Goal: Find contact information: Find contact information

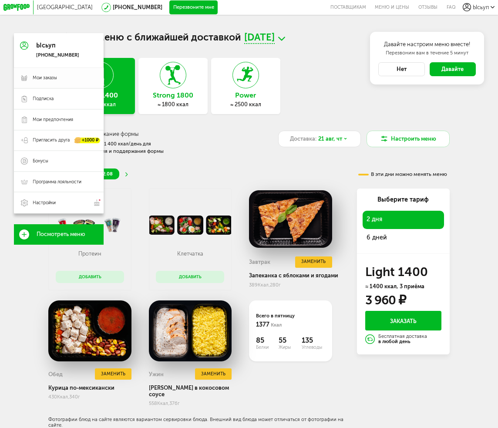
click at [40, 79] on span "Мои заказы" at bounding box center [45, 78] width 24 height 6
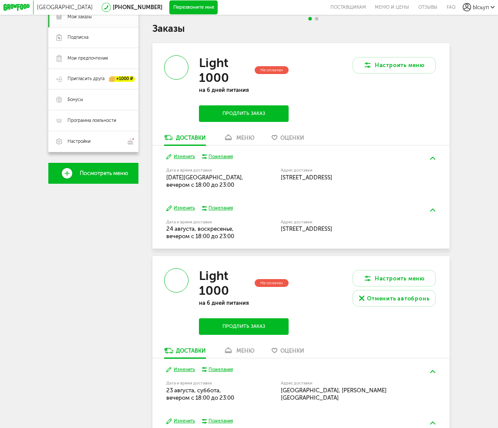
scroll to position [131, 0]
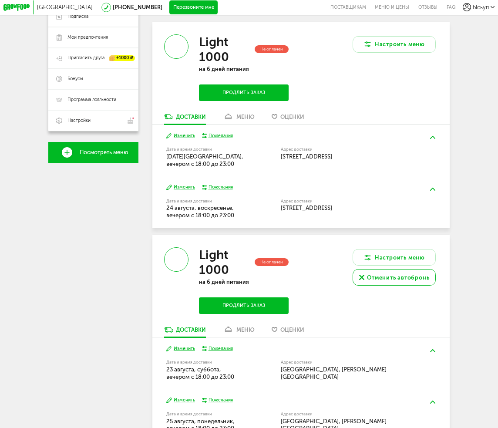
click at [374, 282] on div "Отменить автобронь" at bounding box center [398, 277] width 62 height 8
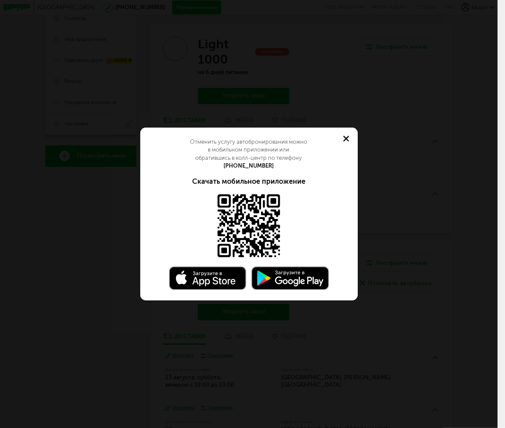
click at [347, 137] on use at bounding box center [346, 139] width 6 height 6
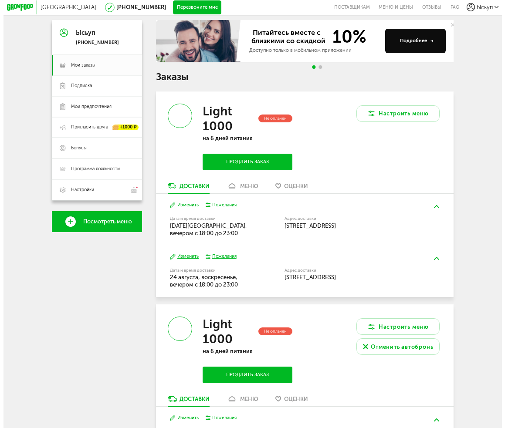
scroll to position [12, 0]
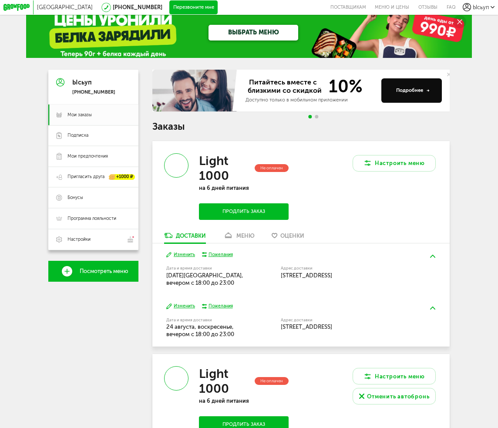
click at [270, 215] on button "Продлить заказ" at bounding box center [244, 211] width 90 height 16
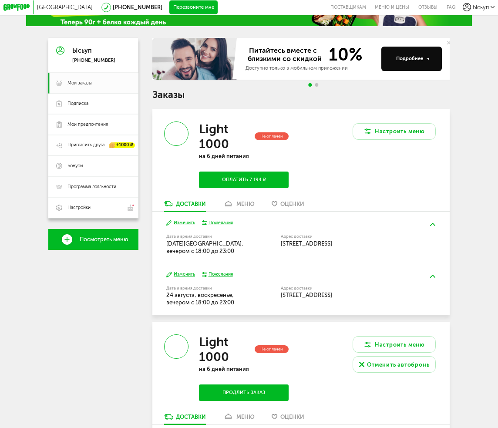
scroll to position [174, 0]
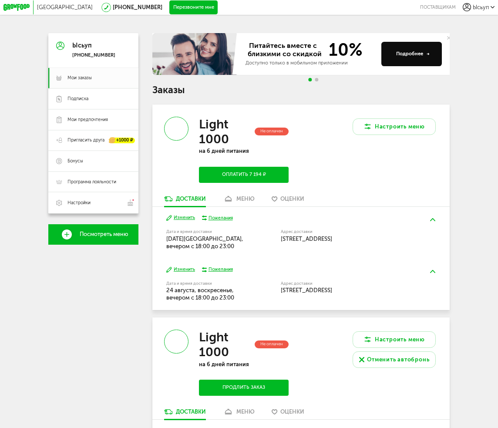
click at [98, 231] on link "Посмотреть меню" at bounding box center [93, 234] width 90 height 21
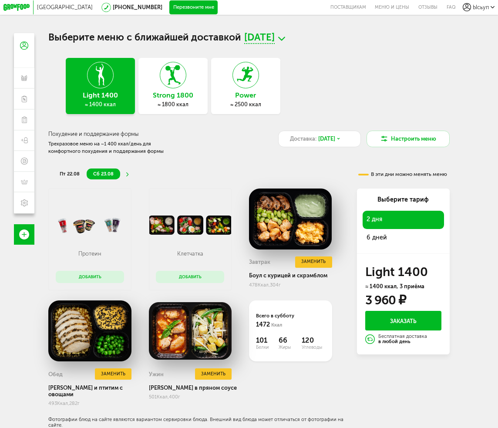
click at [3, 316] on div "[GEOGRAPHIC_DATA] [PHONE_NUMBER] Перезвоните мне поставщикам Меню и цены Отзывы…" at bounding box center [249, 244] width 498 height 489
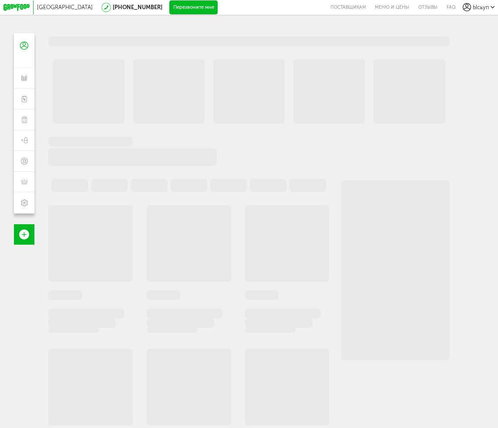
click at [16, 8] on icon at bounding box center [16, 7] width 26 height 7
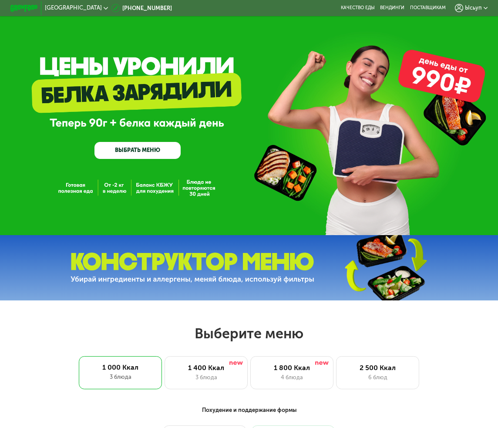
click at [17, 138] on div "GrowFood — доставка правильного питания ВЫБРАТЬ МЕНЮ" at bounding box center [249, 120] width 498 height 80
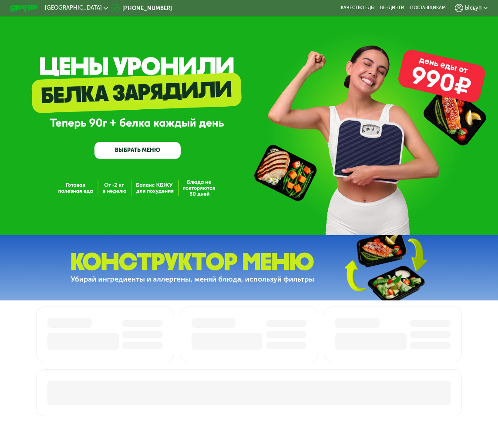
click at [475, 7] on span "Ысьуп" at bounding box center [473, 8] width 17 height 6
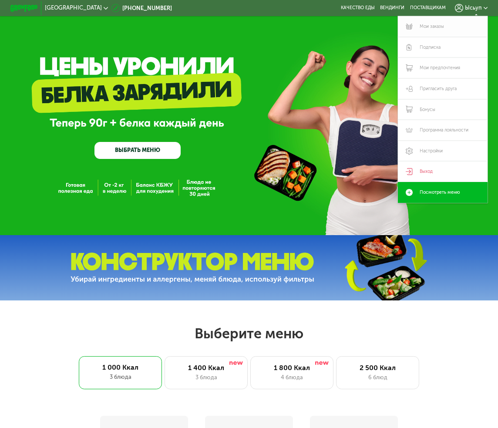
click at [445, 31] on link "Мои заказы" at bounding box center [443, 26] width 90 height 21
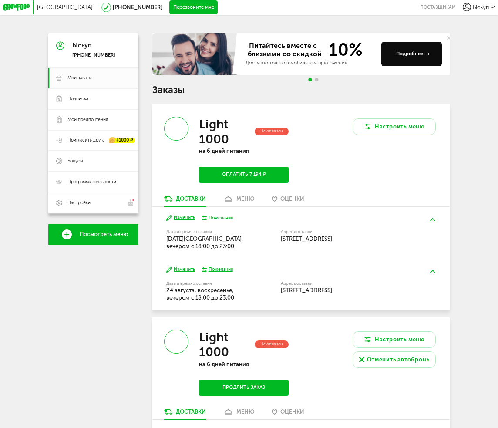
click at [99, 236] on span "Посмотреть меню" at bounding box center [104, 234] width 49 height 6
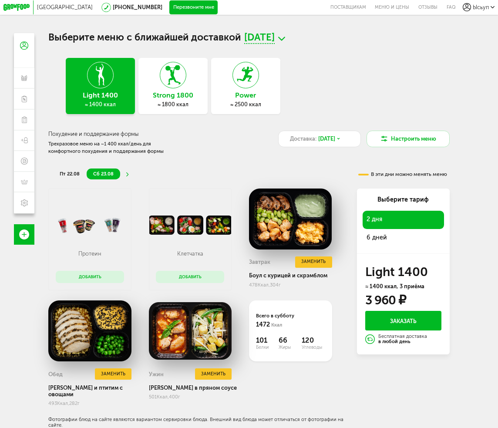
click at [12, 310] on div "Санкт-Петербург 8 (800) 555-21-78 Перезвоните мне поставщикам Меню и цены Отзыв…" at bounding box center [249, 244] width 498 height 489
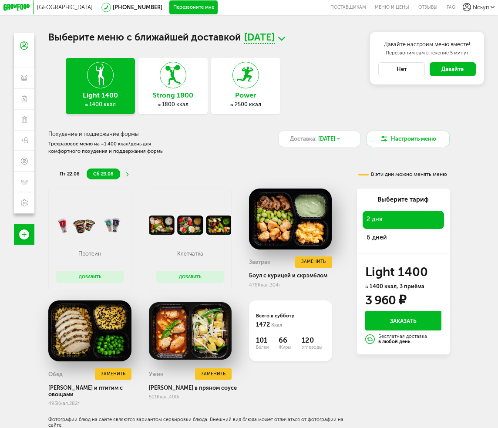
click at [165, 33] on h1 "Выберите меню с ближайшей доставкой 22 августа, пт" at bounding box center [248, 38] width 401 height 11
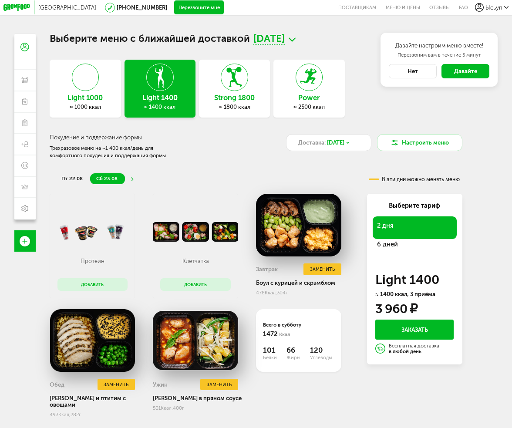
click at [179, 24] on div "Санкт-Петербург 8 (800) 555-21-78 Перезвоните мне поставщикам Меню и цены Отзыв…" at bounding box center [256, 245] width 512 height 491
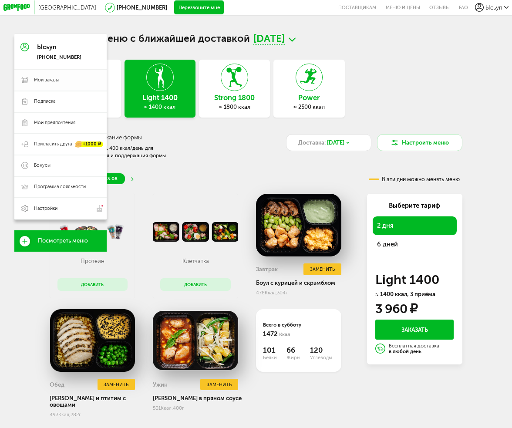
click at [44, 82] on span "Мои заказы" at bounding box center [46, 80] width 25 height 7
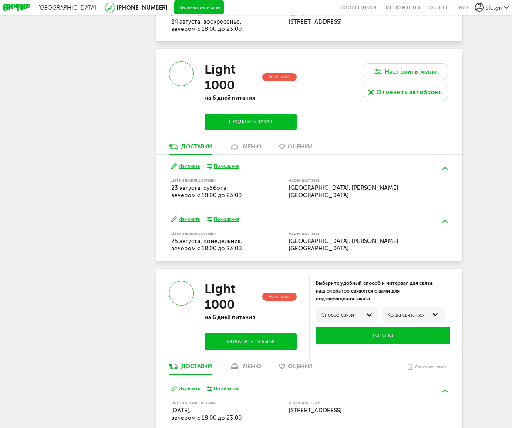
scroll to position [174, 0]
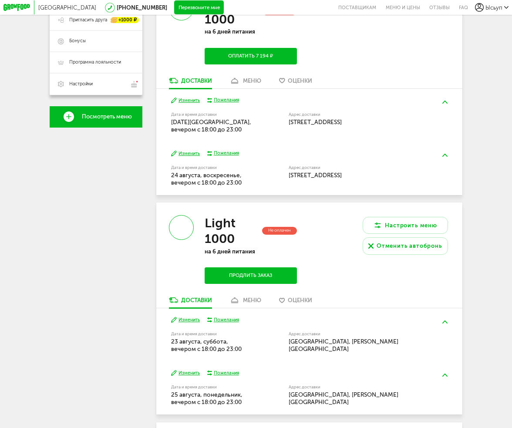
click at [265, 283] on button "Продлить заказ" at bounding box center [251, 275] width 92 height 17
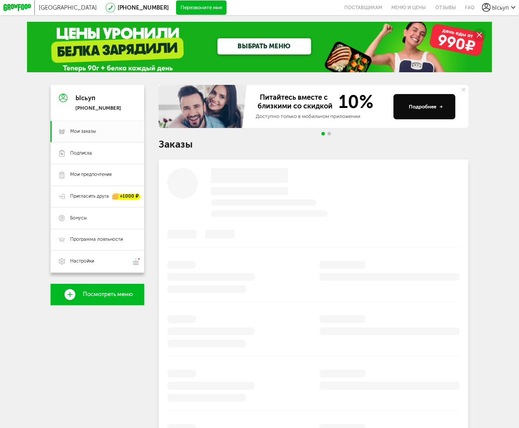
scroll to position [87, 0]
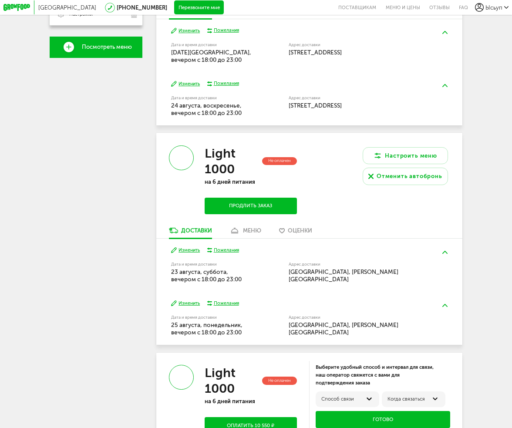
scroll to position [240, 0]
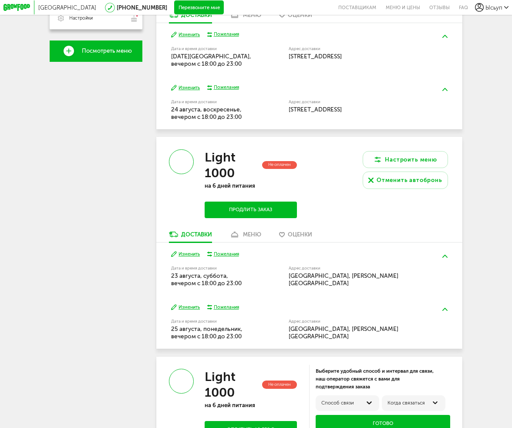
click at [291, 218] on button "Продлить заказ" at bounding box center [251, 210] width 92 height 17
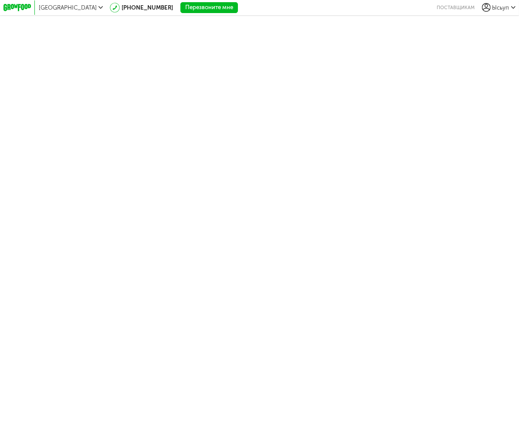
drag, startPoint x: 86, startPoint y: 53, endPoint x: 120, endPoint y: 59, distance: 34.6
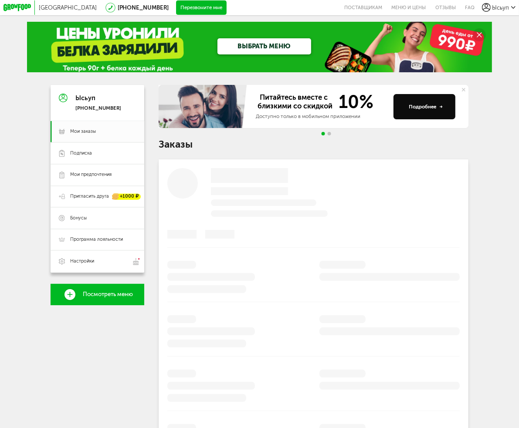
scroll to position [87, 0]
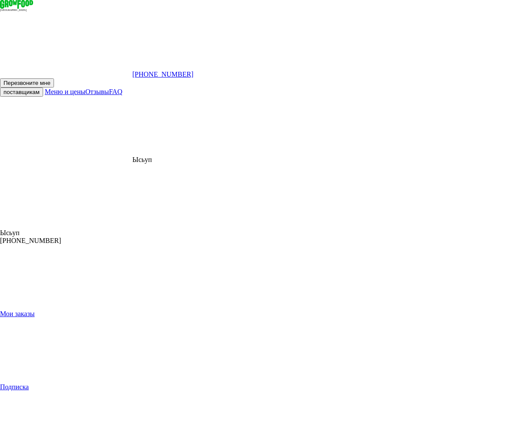
drag, startPoint x: 29, startPoint y: 322, endPoint x: 28, endPoint y: 317, distance: 5.3
drag, startPoint x: 20, startPoint y: 322, endPoint x: 28, endPoint y: 331, distance: 12.0
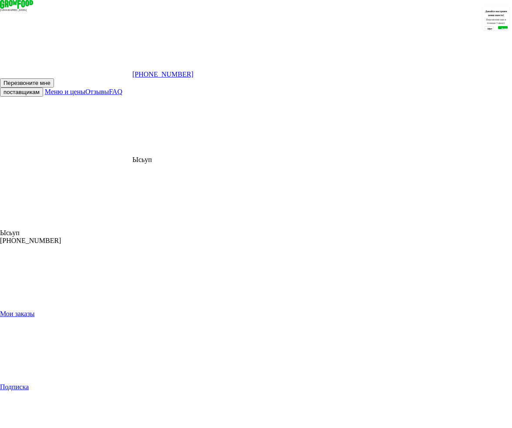
click at [35, 310] on span "Мои заказы" at bounding box center [17, 313] width 35 height 7
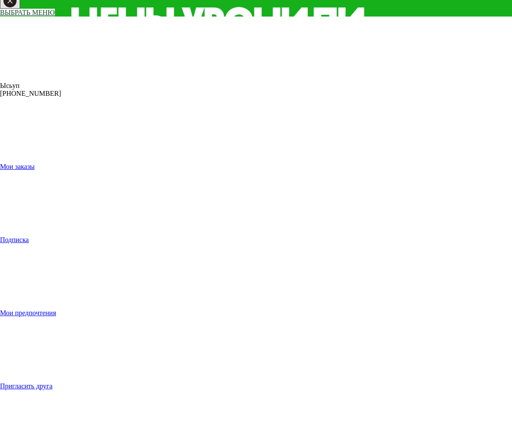
scroll to position [174, 0]
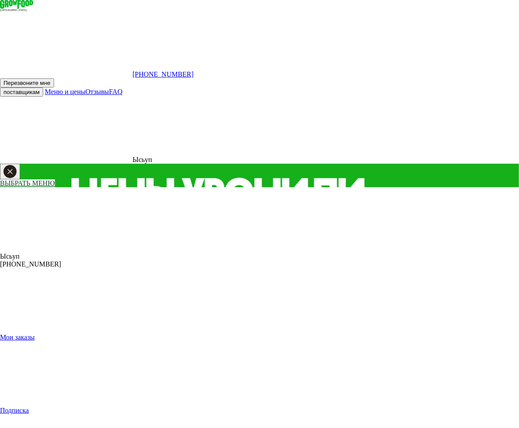
scroll to position [87, 0]
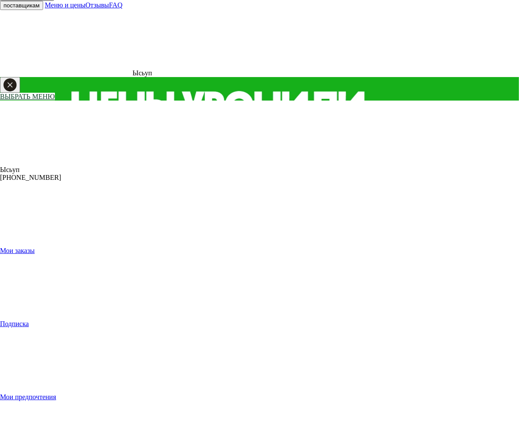
click at [98, 412] on div "Ысьуп +7 (931) 488-14-88 Мои заказы Подписка Мои предпочтения Пригласить друга …" at bounding box center [259, 409] width 519 height 616
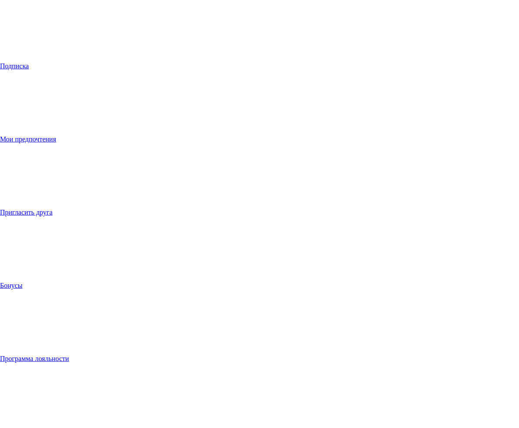
scroll to position [348, 0]
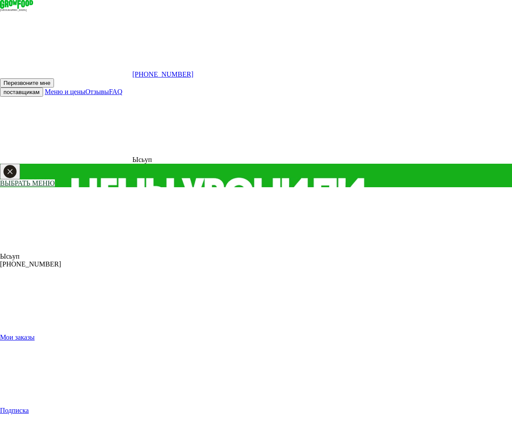
click at [117, 179] on div "ВЫБРАТЬ МЕНЮ" at bounding box center [256, 183] width 512 height 8
drag, startPoint x: 77, startPoint y: 109, endPoint x: 118, endPoint y: 108, distance: 41.4
click at [118, 187] on div "Ысьуп [PHONE_NUMBER]" at bounding box center [256, 227] width 512 height 81
drag, startPoint x: 116, startPoint y: 108, endPoint x: 73, endPoint y: 108, distance: 43.1
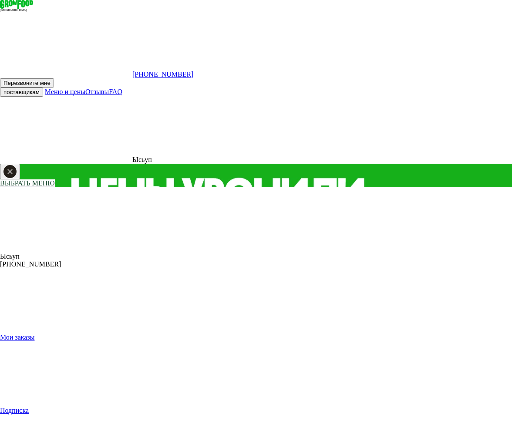
click at [73, 260] on div "[PHONE_NUMBER]" at bounding box center [256, 264] width 512 height 8
copy div "[PHONE_NUMBER]"
click at [93, 260] on div "[PHONE_NUMBER]" at bounding box center [256, 264] width 512 height 8
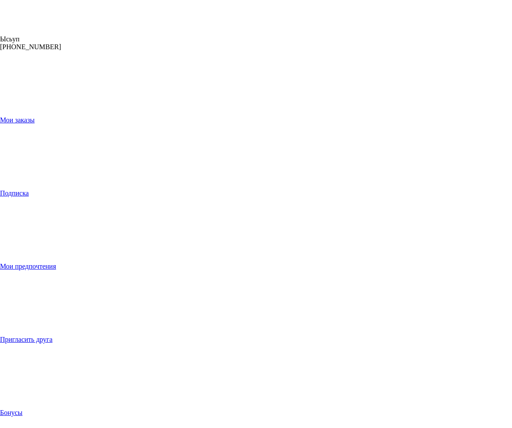
scroll to position [218, 0]
